Goal: Check status: Check status

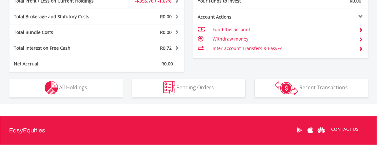
scroll to position [327, 0]
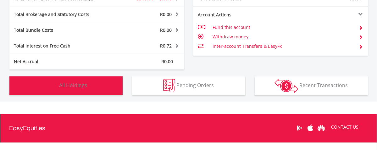
click at [64, 81] on button "Holdings All Holdings" at bounding box center [65, 85] width 113 height 19
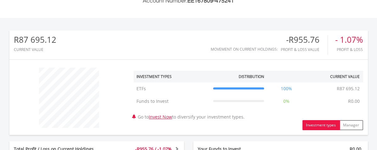
scroll to position [0, 0]
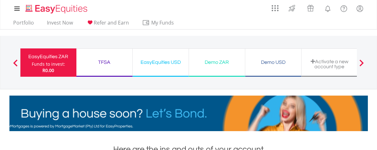
click at [103, 61] on div "TFSA" at bounding box center [104, 62] width 48 height 9
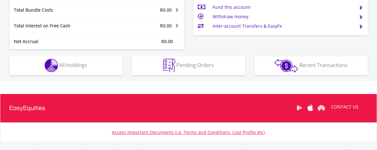
scroll to position [333, 0]
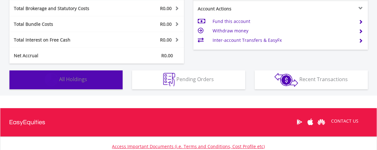
click at [65, 79] on span "All Holdings" at bounding box center [73, 79] width 28 height 7
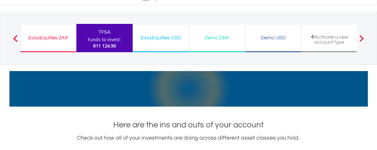
scroll to position [23, 0]
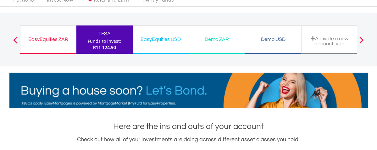
click at [49, 39] on div "EasyEquities ZAR" at bounding box center [48, 39] width 48 height 9
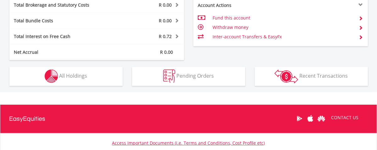
scroll to position [338, 0]
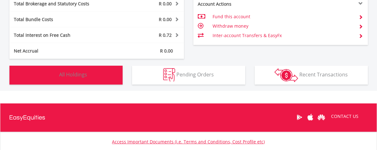
click at [64, 75] on span "All Holdings" at bounding box center [73, 74] width 28 height 7
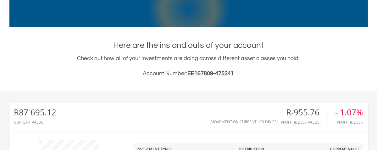
scroll to position [0, 0]
